Goal: Transaction & Acquisition: Purchase product/service

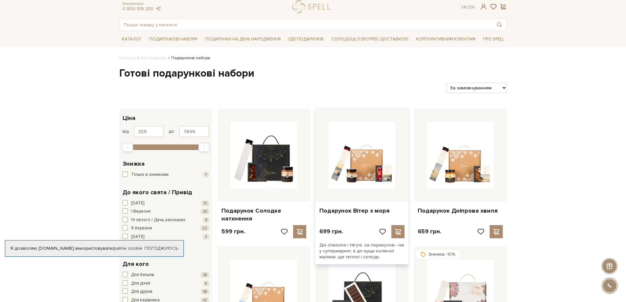
scroll to position [33, 0]
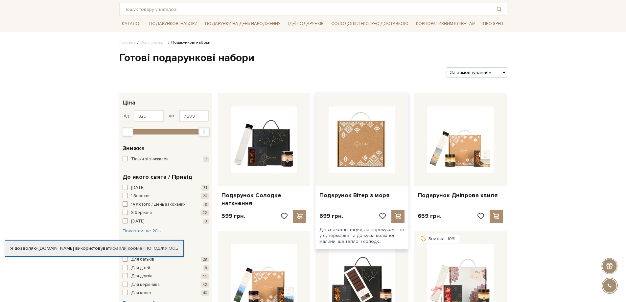
click at [381, 153] on img at bounding box center [362, 139] width 67 height 67
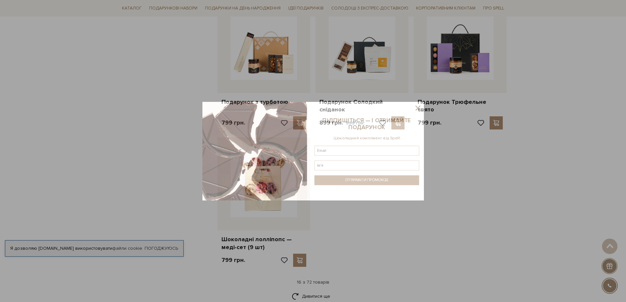
scroll to position [723, 0]
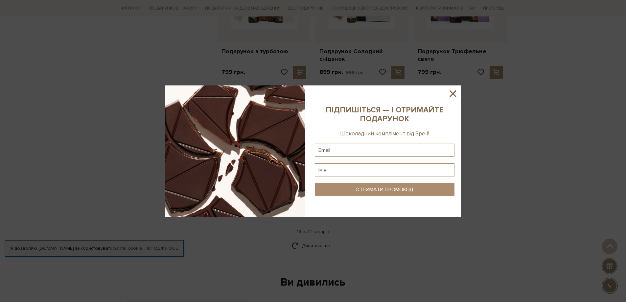
click at [450, 92] on icon at bounding box center [452, 93] width 11 height 11
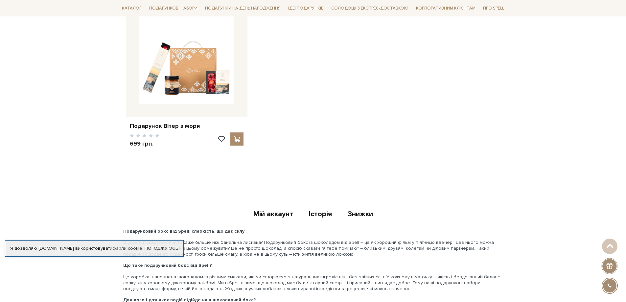
scroll to position [1052, 0]
